Goal: Go to known website: Go to known website

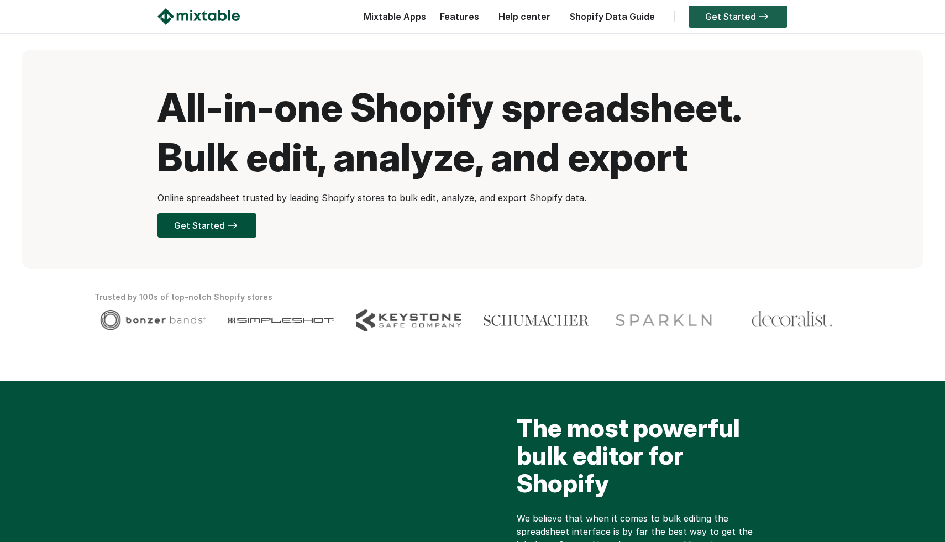
click at [757, 22] on link "Get Started" at bounding box center [738, 17] width 99 height 22
click at [724, 18] on link "Get Started" at bounding box center [738, 17] width 99 height 22
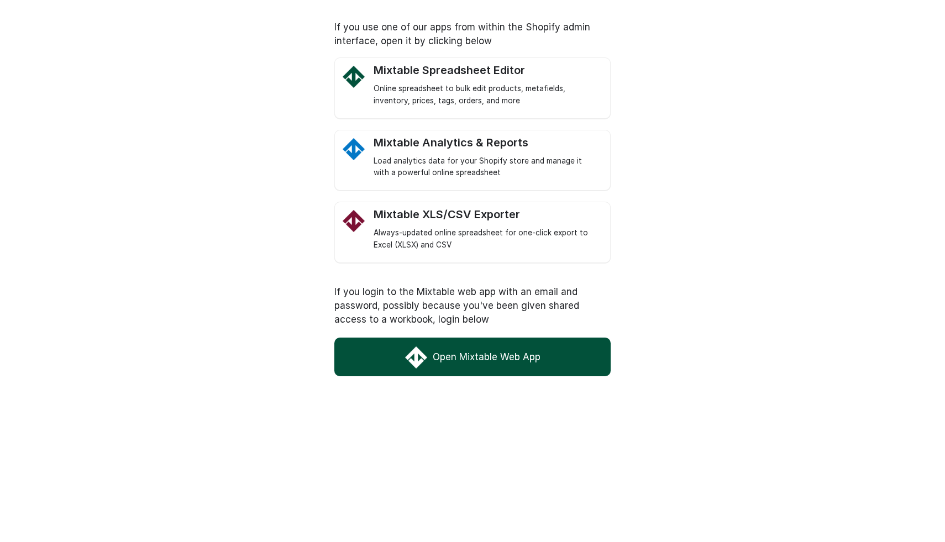
click at [460, 349] on link "Open Mixtable Web App" at bounding box center [472, 357] width 276 height 39
